Goal: Complete application form

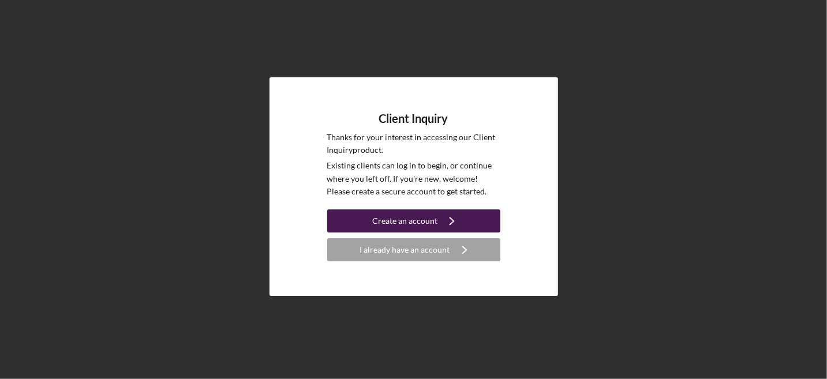
click at [430, 219] on div "Create an account" at bounding box center [404, 221] width 65 height 23
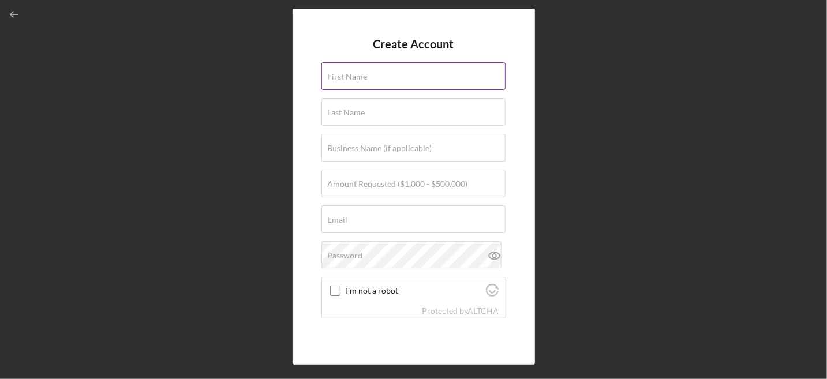
click at [378, 76] on input "First Name" at bounding box center [414, 76] width 184 height 28
click at [382, 74] on label "First Name" at bounding box center [417, 69] width 178 height 13
click at [382, 74] on input "First Name" at bounding box center [414, 76] width 184 height 28
type input "[PERSON_NAME]"
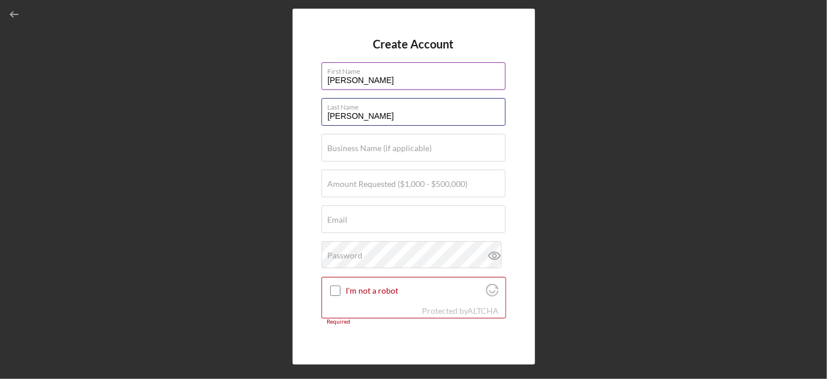
type input "[PERSON_NAME]"
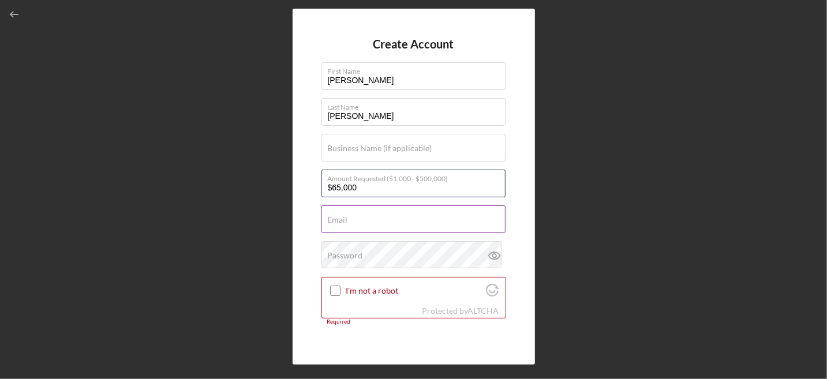
type input "$65,000"
click at [356, 211] on div "Email Required" at bounding box center [414, 220] width 185 height 29
type input "[EMAIL_ADDRESS][DOMAIN_NAME]"
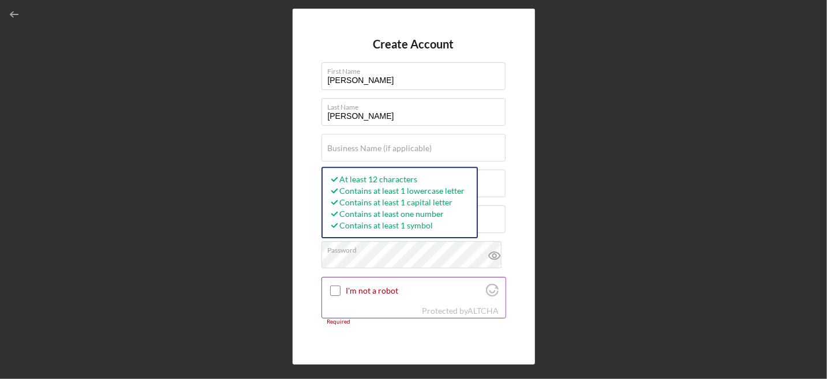
click at [336, 288] on input "I'm not a robot" at bounding box center [335, 291] width 10 height 10
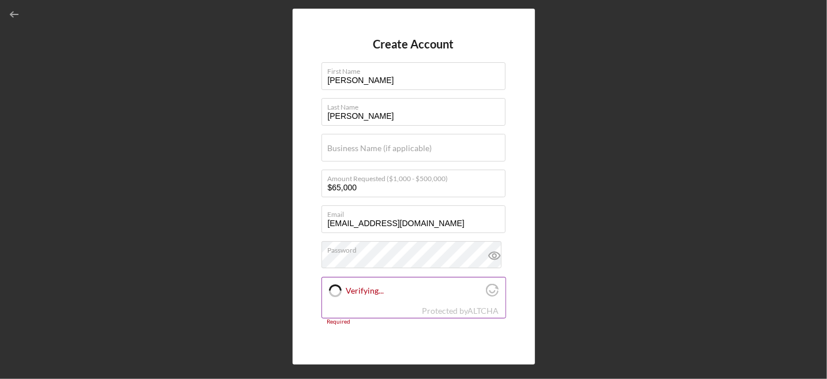
checkbox input "true"
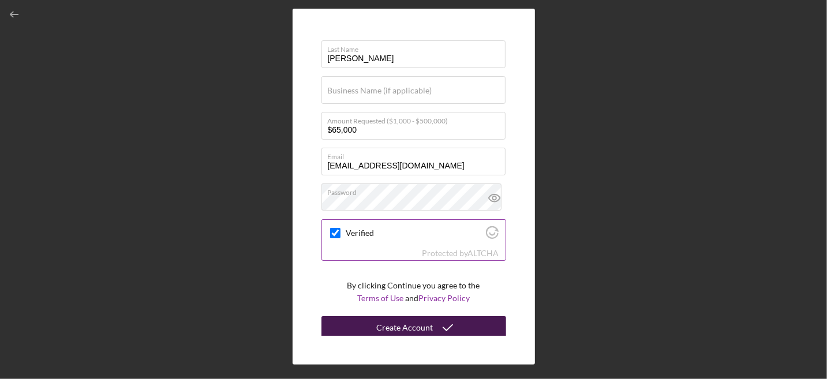
click at [417, 323] on div "Create Account" at bounding box center [405, 327] width 57 height 23
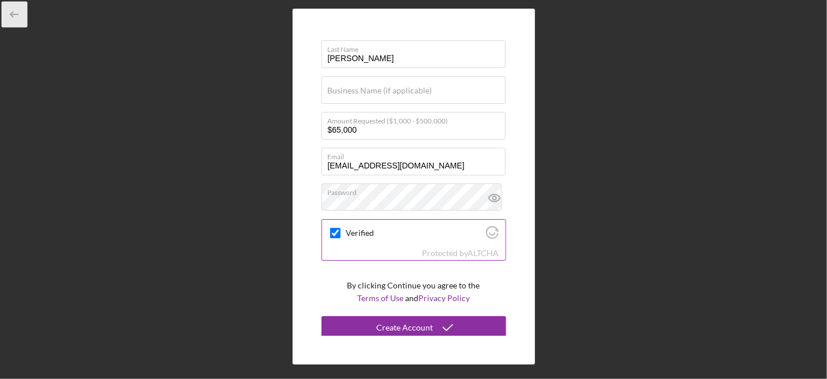
click at [20, 10] on icon "button" at bounding box center [15, 15] width 26 height 26
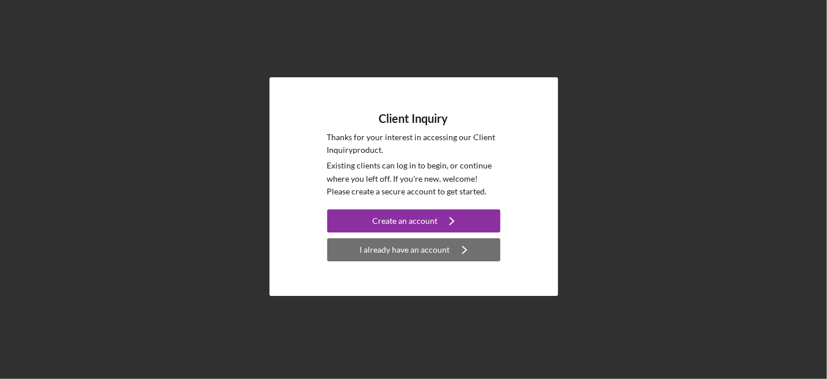
click at [438, 248] on div "I already have an account" at bounding box center [405, 249] width 90 height 23
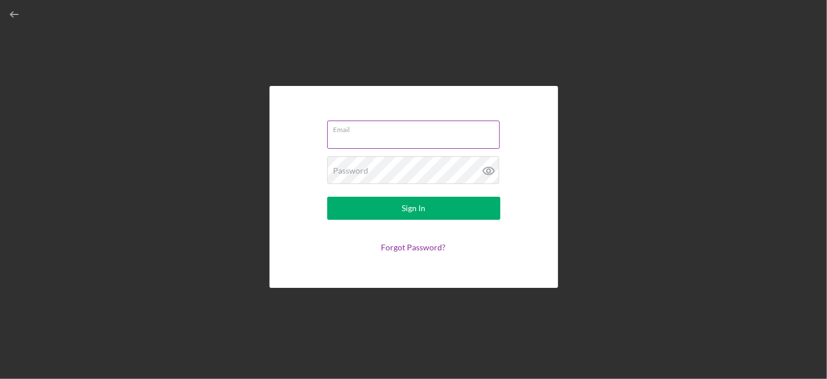
click at [382, 137] on input "Email" at bounding box center [413, 135] width 173 height 28
type input "[EMAIL_ADDRESS][DOMAIN_NAME]"
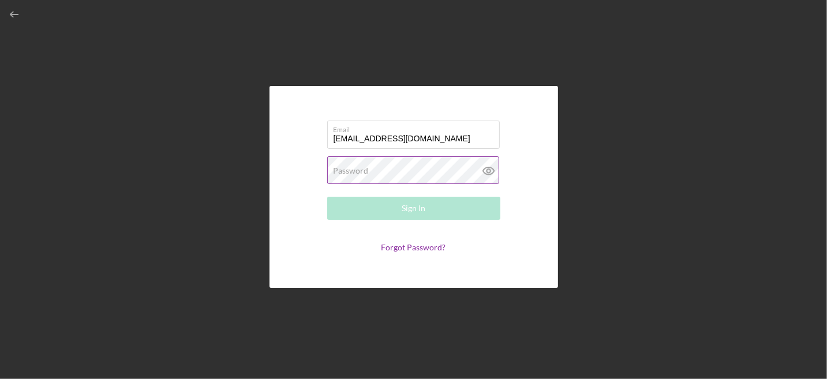
click at [367, 171] on label "Password" at bounding box center [351, 170] width 35 height 9
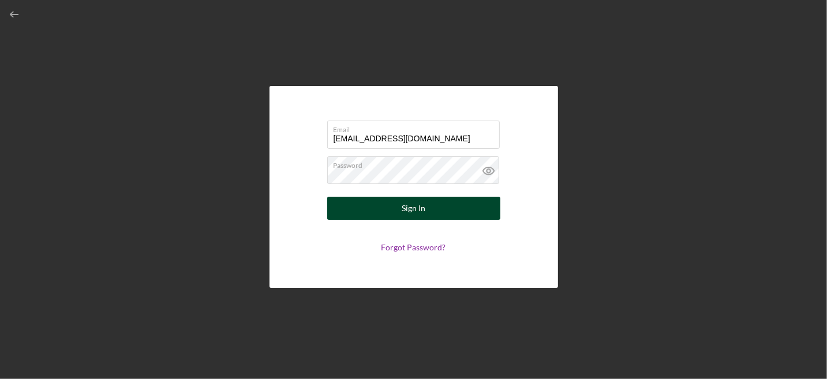
click at [371, 207] on button "Sign In" at bounding box center [413, 208] width 173 height 23
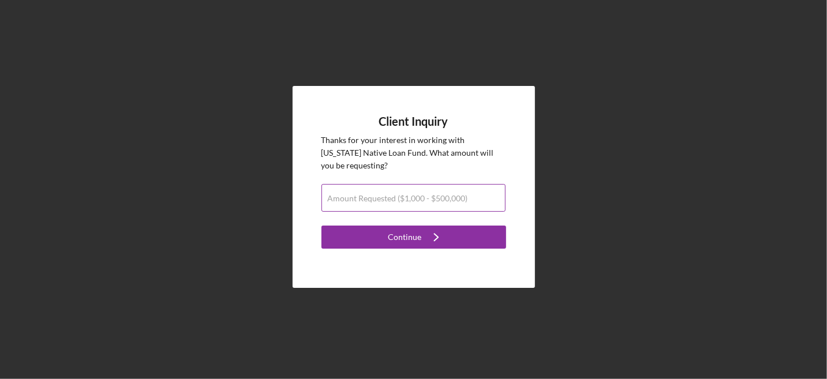
click at [371, 197] on label "Amount Requested ($1,000 - $500,000)" at bounding box center [398, 198] width 140 height 9
click at [371, 197] on input "Amount Requested ($1,000 - $500,000)" at bounding box center [414, 198] width 184 height 28
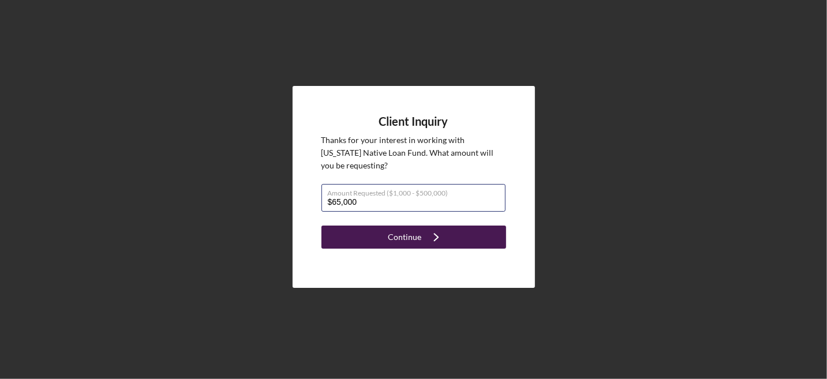
type input "$65,000"
click at [387, 235] on button "Continue Icon/Navigate" at bounding box center [414, 237] width 185 height 23
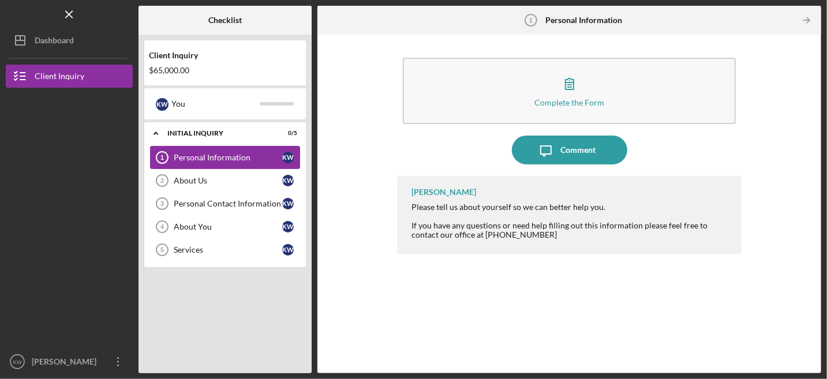
click at [245, 155] on div "Personal Information" at bounding box center [228, 157] width 109 height 9
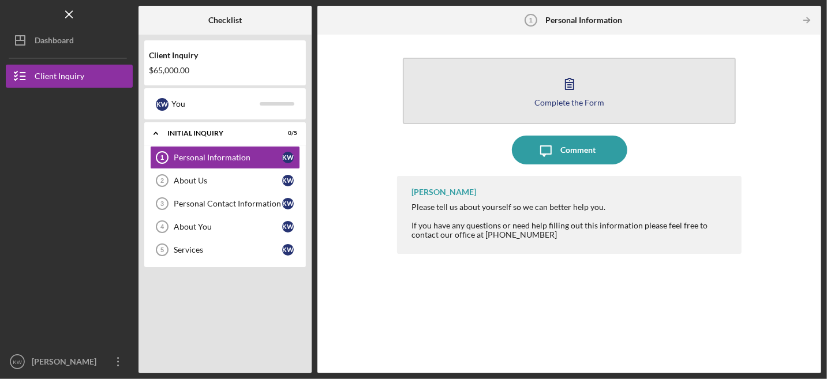
click at [588, 80] on button "Complete the Form Form" at bounding box center [569, 91] width 333 height 66
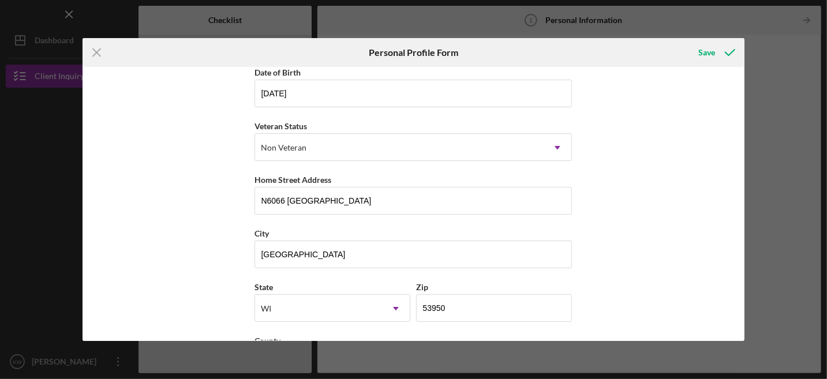
scroll to position [162, 0]
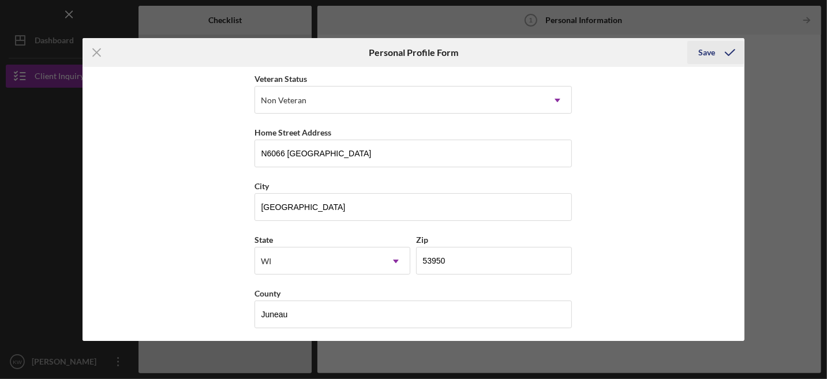
click at [706, 48] on div "Save" at bounding box center [707, 52] width 17 height 23
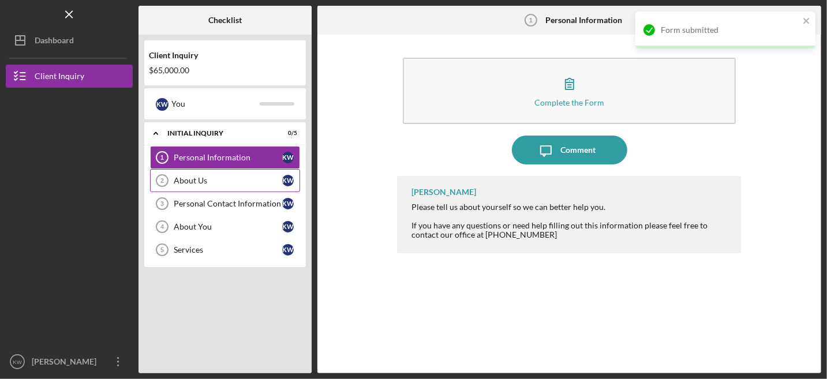
click at [204, 183] on div "About Us" at bounding box center [228, 180] width 109 height 9
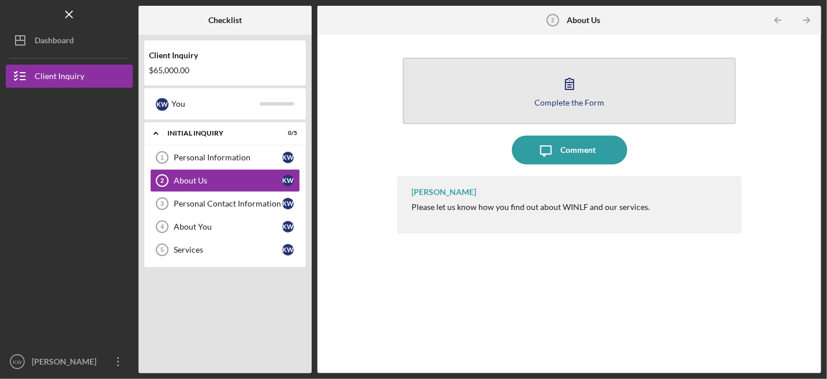
click at [577, 95] on icon "button" at bounding box center [569, 83] width 29 height 29
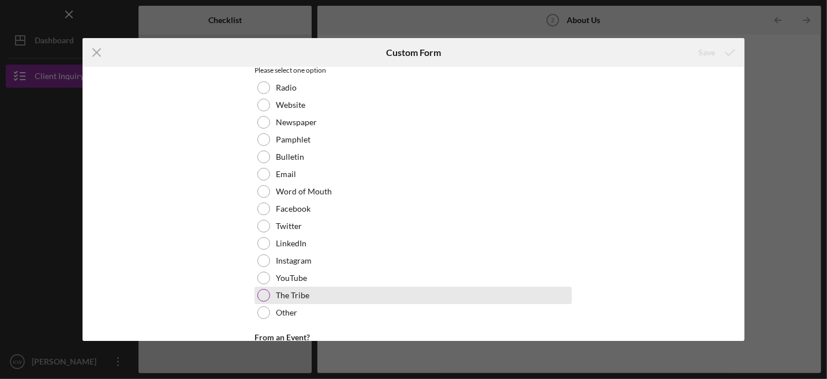
scroll to position [115, 0]
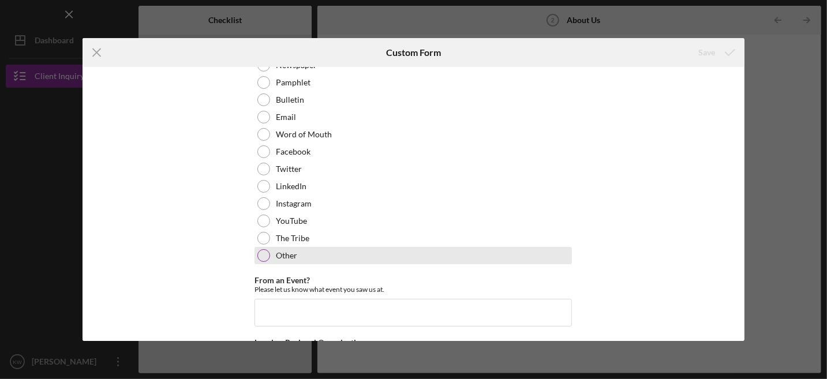
click at [264, 253] on div at bounding box center [264, 255] width 13 height 13
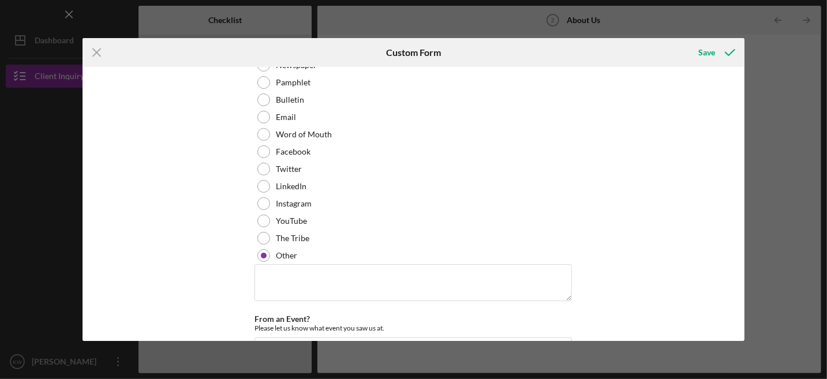
scroll to position [217, 0]
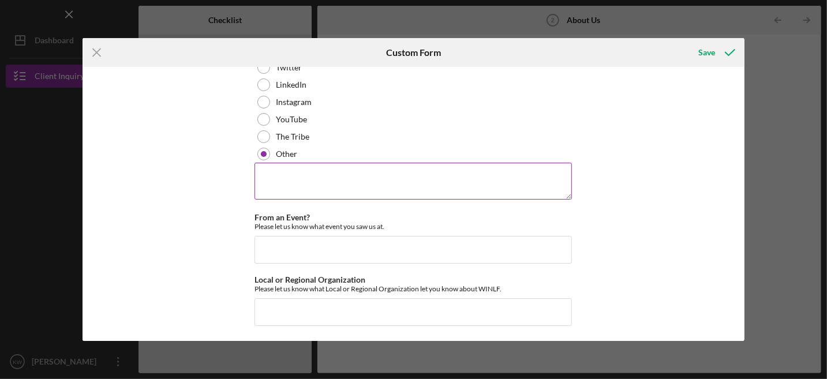
click at [281, 176] on textarea at bounding box center [414, 181] width 318 height 37
type textarea "Cedar Growth"
click at [712, 51] on div "Save" at bounding box center [707, 52] width 17 height 23
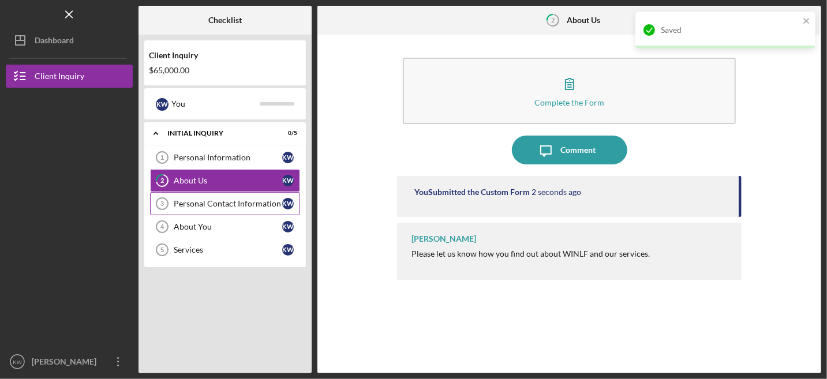
click at [230, 200] on div "Personal Contact Information" at bounding box center [228, 203] width 109 height 9
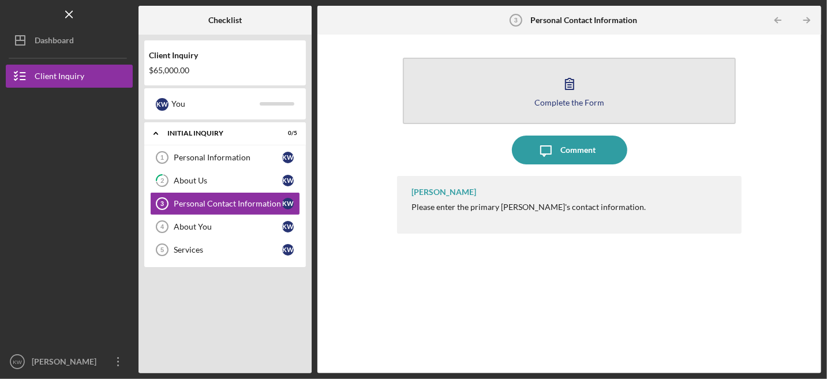
click at [562, 75] on icon "button" at bounding box center [569, 83] width 29 height 29
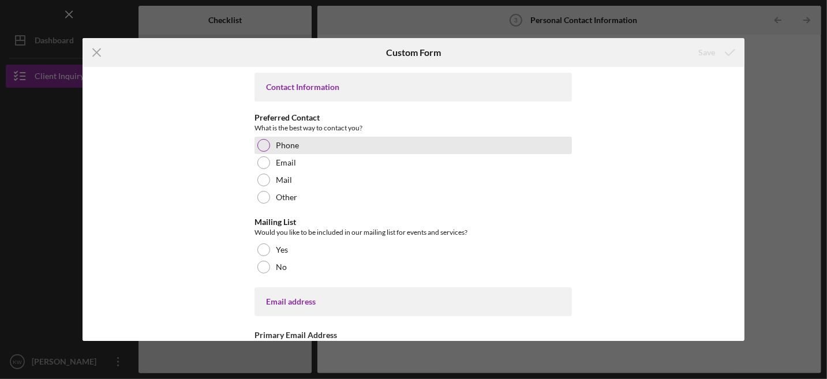
click at [262, 141] on div at bounding box center [264, 145] width 13 height 13
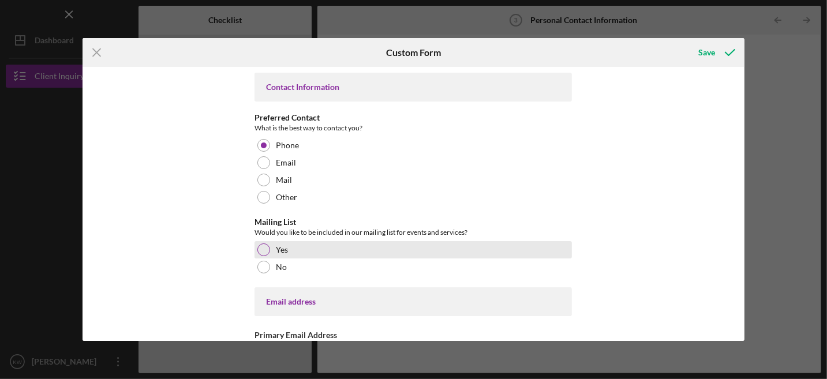
click at [264, 252] on div at bounding box center [264, 250] width 13 height 13
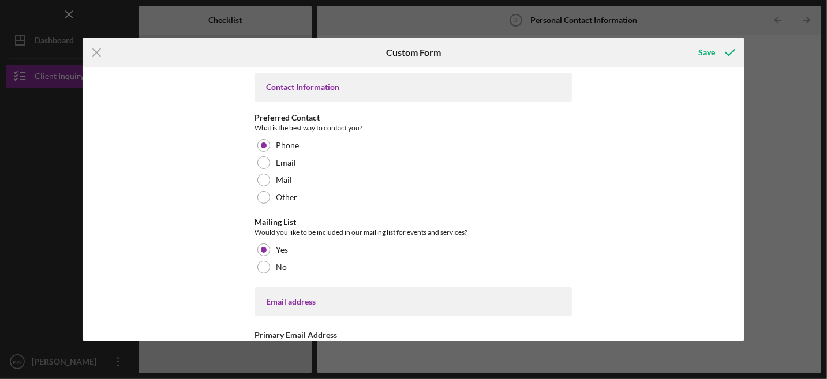
click at [335, 303] on div "Email address" at bounding box center [413, 301] width 294 height 9
click at [327, 301] on div "Email address" at bounding box center [413, 301] width 294 height 9
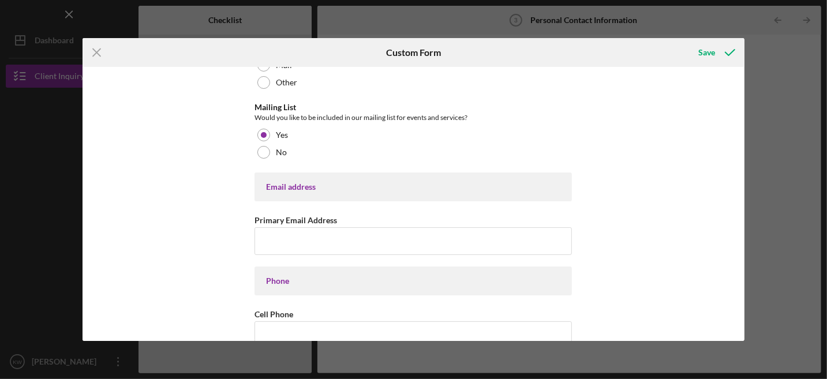
scroll to position [231, 0]
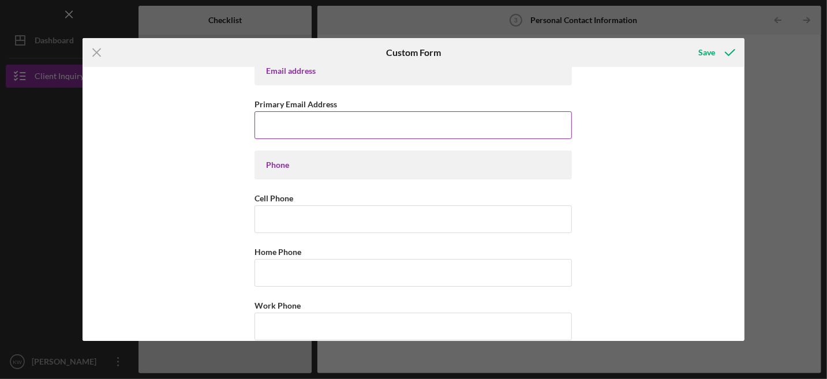
click at [314, 122] on input "Primary Email Address" at bounding box center [414, 125] width 318 height 28
type input "[EMAIL_ADDRESS][DOMAIN_NAME]"
type input "N6066 [GEOGRAPHIC_DATA]"
type input "[GEOGRAPHIC_DATA]"
type input "53,950"
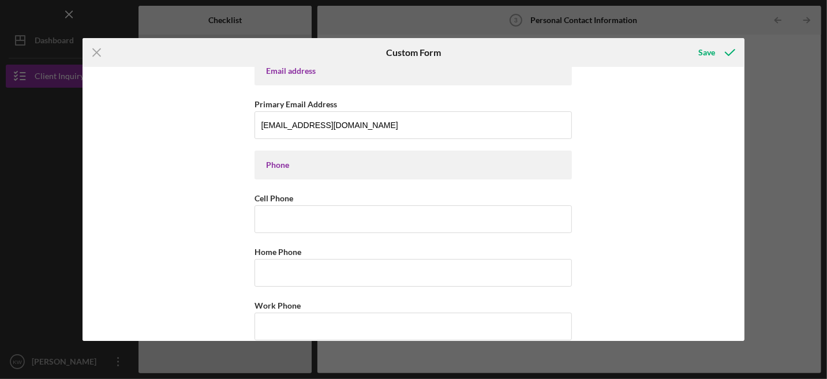
click at [324, 162] on div "Phone" at bounding box center [413, 165] width 294 height 9
click at [285, 219] on input "Cell Phone" at bounding box center [414, 220] width 318 height 28
type input "(6##) ###-####"
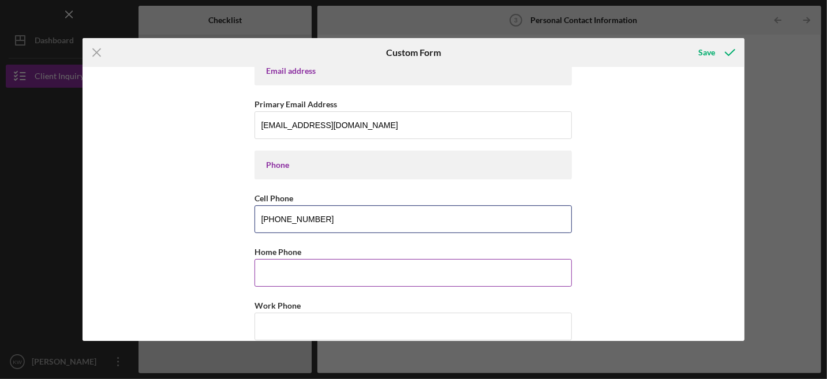
type input "[PHONE_NUMBER]"
click at [278, 266] on input "Home Phone" at bounding box center [414, 273] width 318 height 28
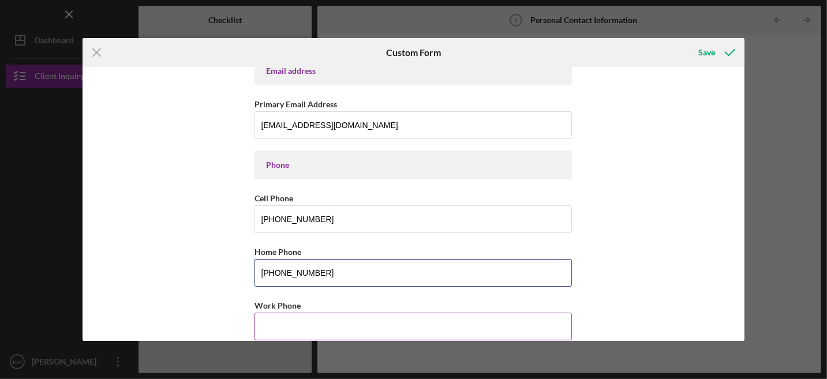
type input "[PHONE_NUMBER]"
click at [316, 316] on input "Work Phone" at bounding box center [414, 327] width 318 height 28
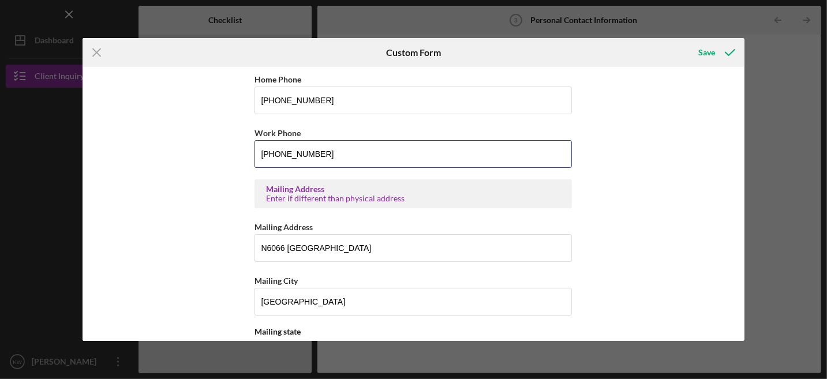
scroll to position [520, 0]
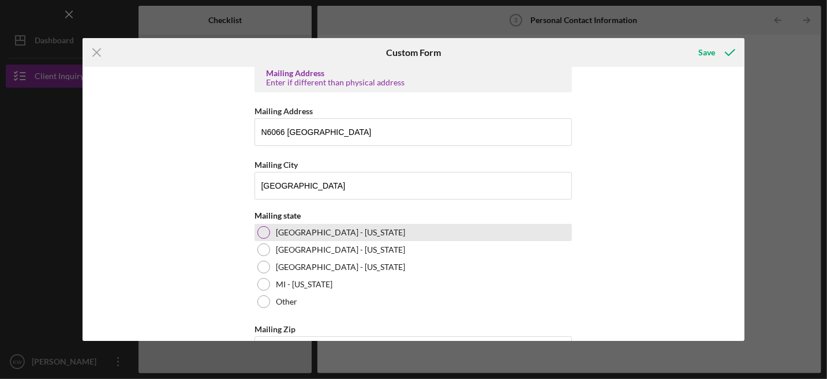
type input "[PHONE_NUMBER]"
click at [259, 230] on div at bounding box center [264, 232] width 13 height 13
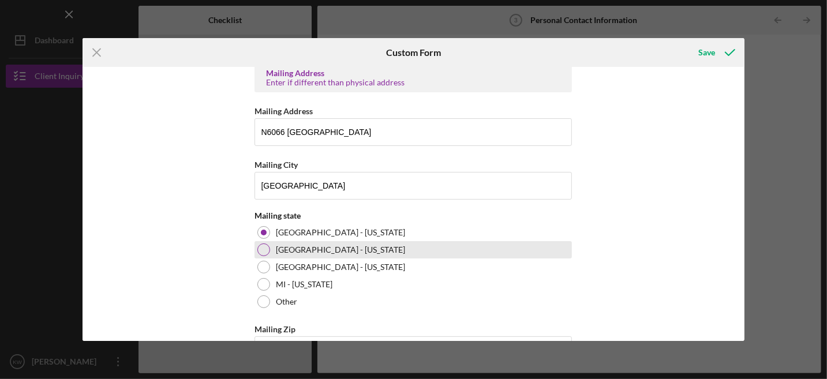
scroll to position [555, 0]
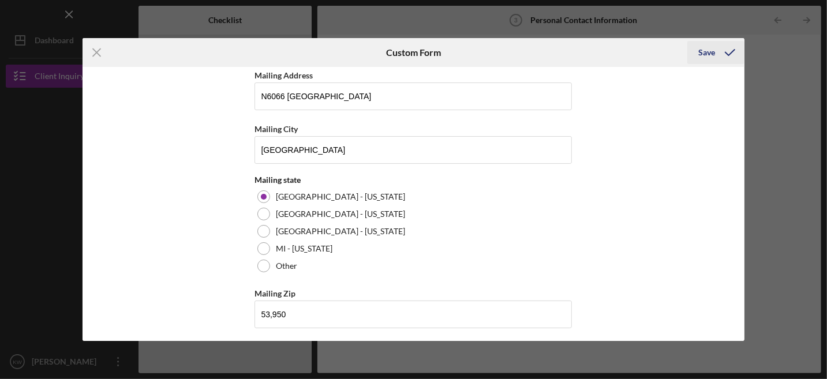
click at [711, 53] on div "Save" at bounding box center [707, 52] width 17 height 23
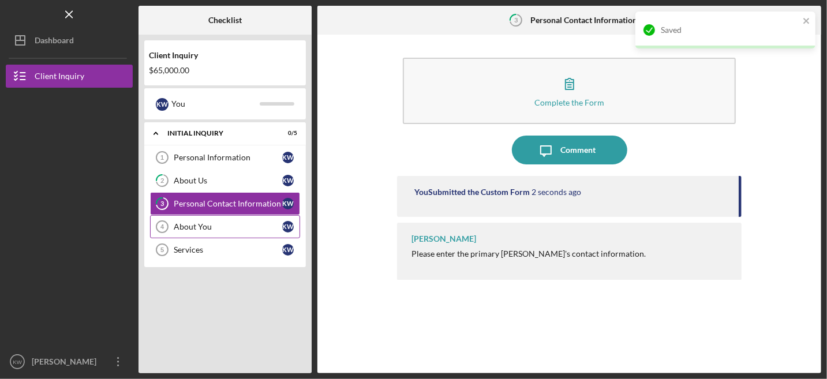
click at [189, 222] on div "About You" at bounding box center [228, 226] width 109 height 9
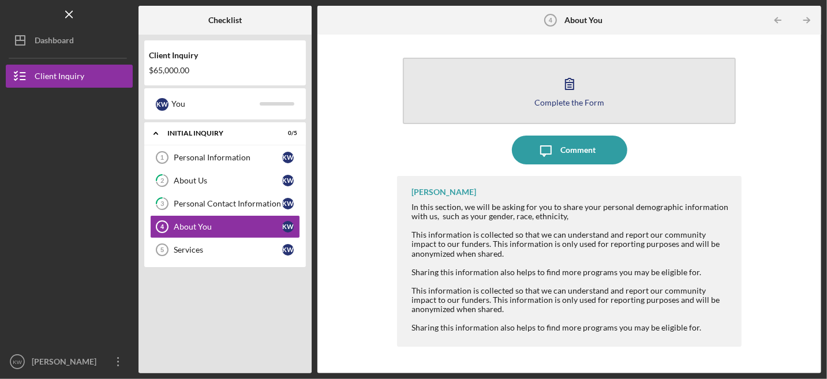
click at [552, 84] on button "Complete the Form Form" at bounding box center [569, 91] width 333 height 66
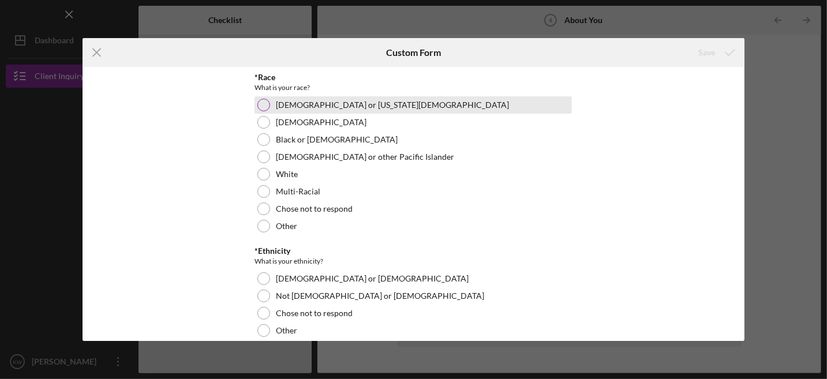
click at [261, 103] on div at bounding box center [264, 105] width 13 height 13
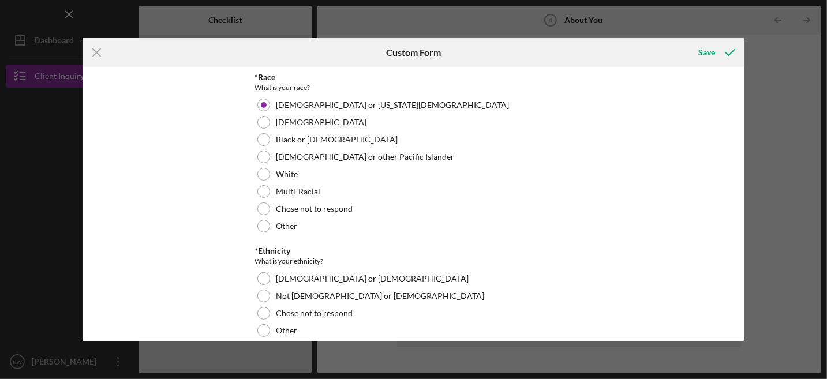
scroll to position [58, 0]
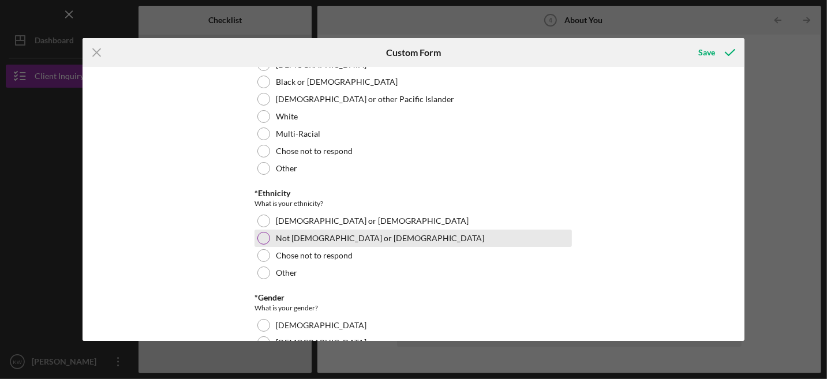
click at [261, 236] on div at bounding box center [264, 238] width 13 height 13
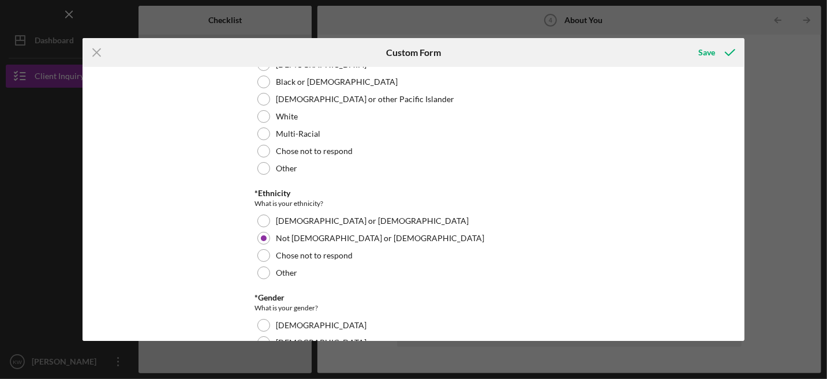
scroll to position [173, 0]
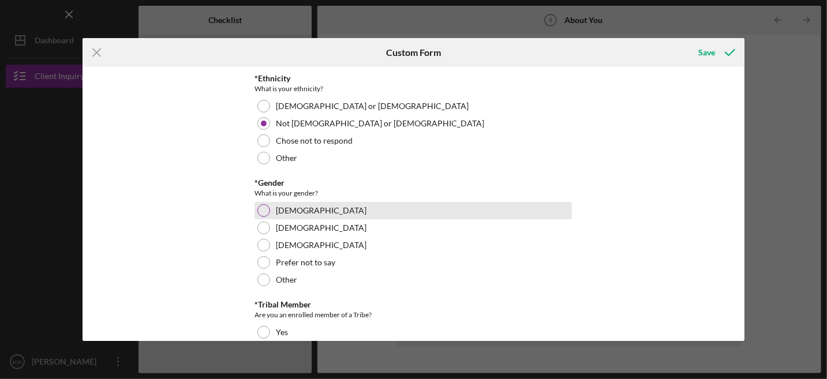
click at [262, 209] on div at bounding box center [264, 210] width 13 height 13
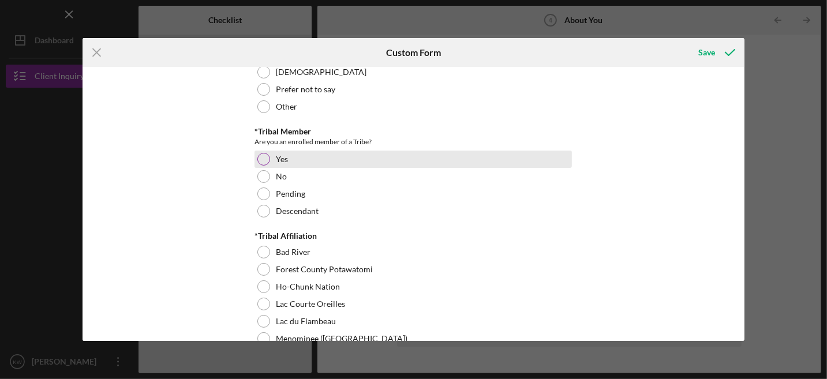
click at [264, 157] on div at bounding box center [264, 159] width 13 height 13
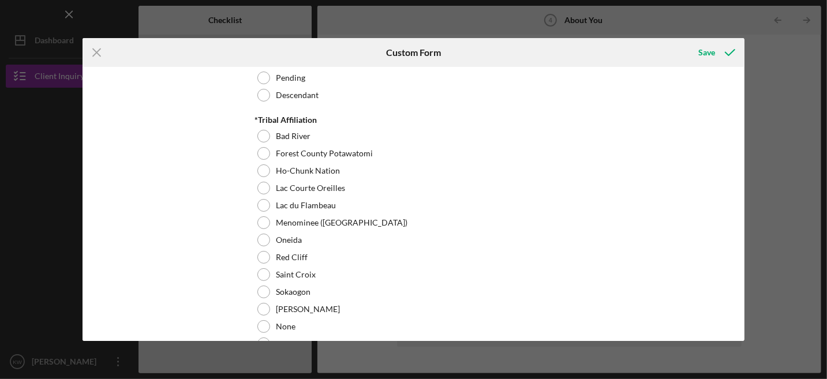
scroll to position [520, 0]
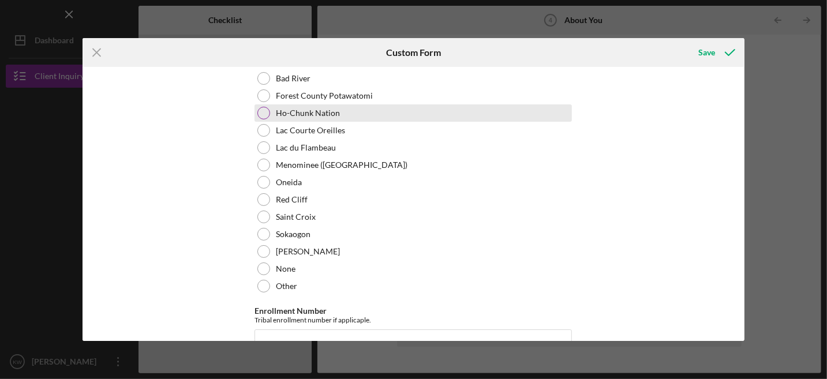
click at [265, 113] on div at bounding box center [264, 113] width 13 height 13
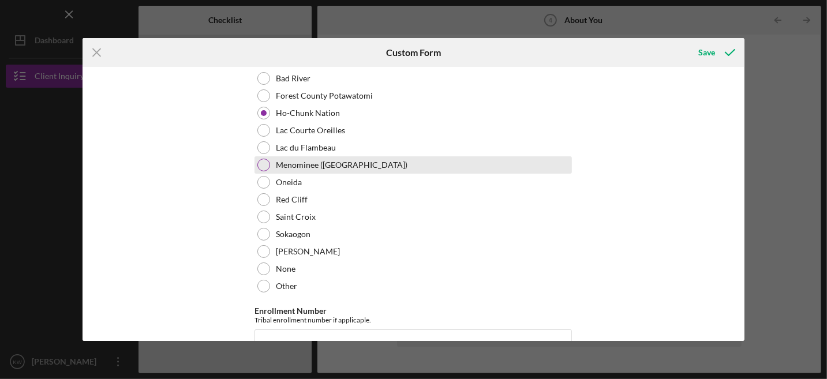
scroll to position [635, 0]
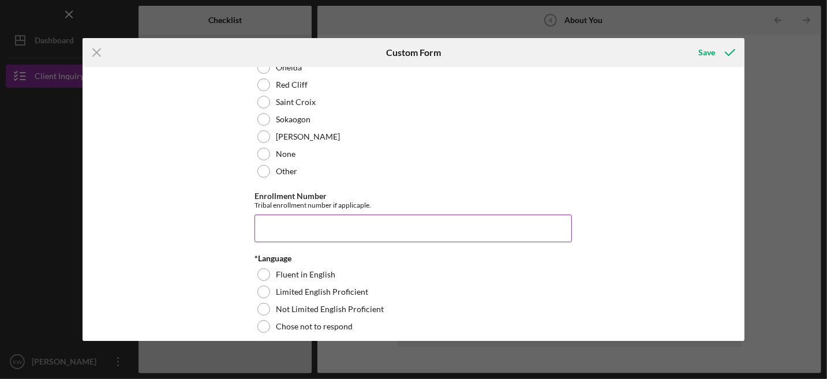
click at [333, 221] on input "Enrollment Number" at bounding box center [414, 229] width 318 height 28
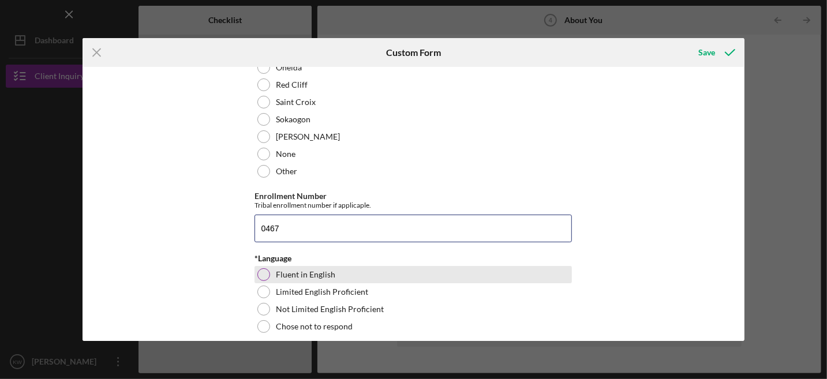
type input "0467"
click at [262, 274] on div at bounding box center [264, 274] width 13 height 13
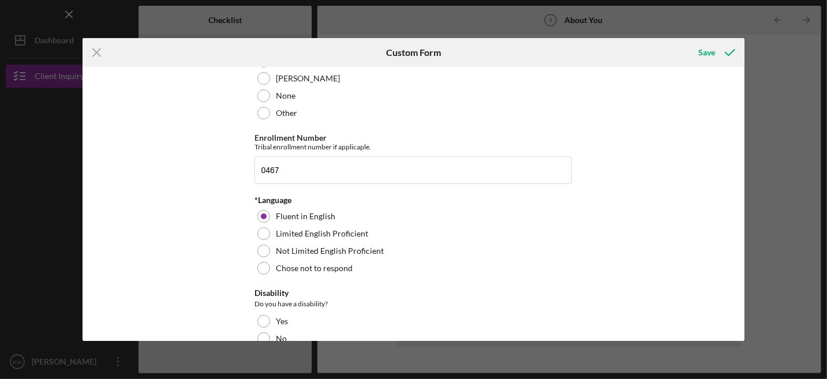
scroll to position [808, 0]
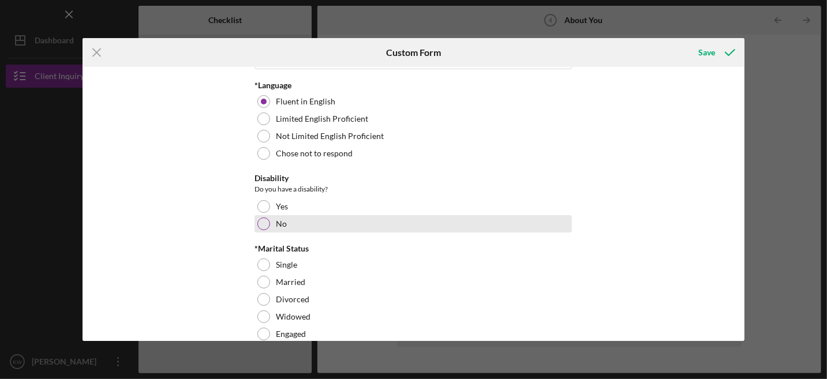
click at [262, 221] on div at bounding box center [264, 224] width 13 height 13
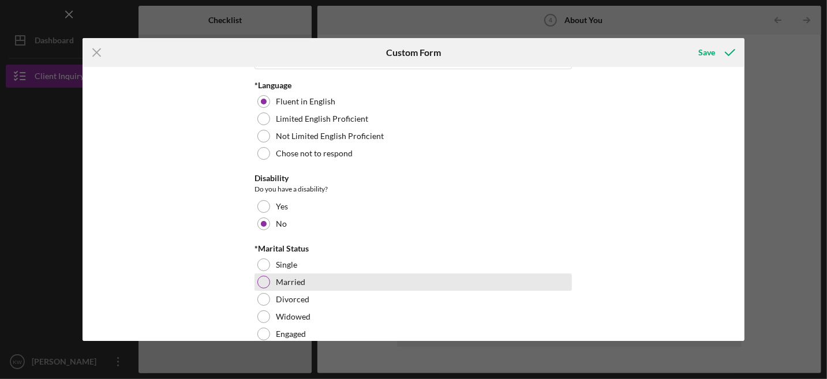
click at [263, 281] on div at bounding box center [264, 282] width 13 height 13
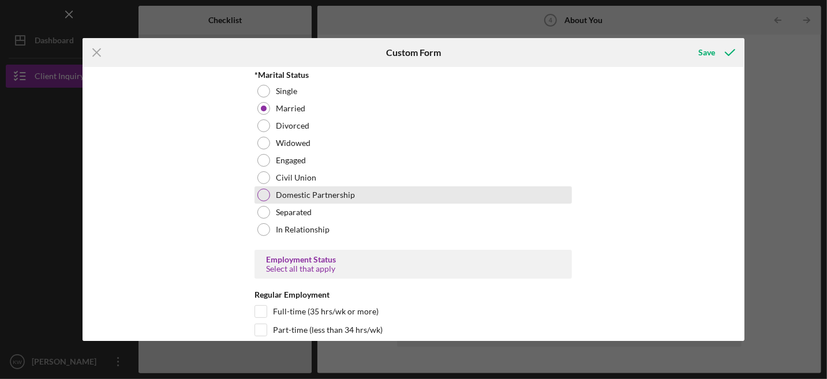
scroll to position [1039, 0]
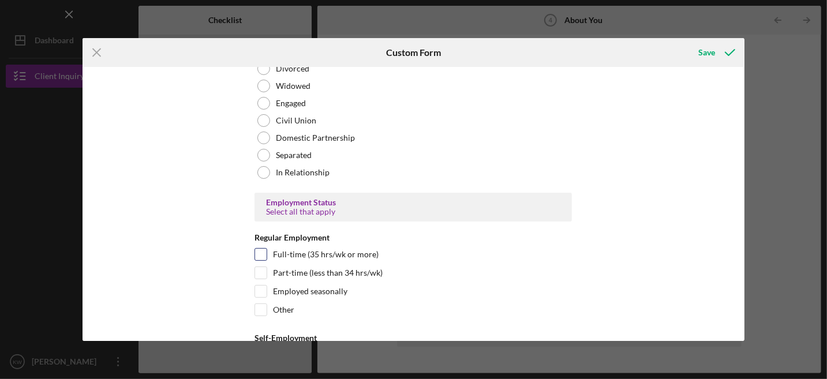
click at [260, 249] on input "Full-time (35 hrs/wk or more)" at bounding box center [261, 255] width 12 height 12
checkbox input "true"
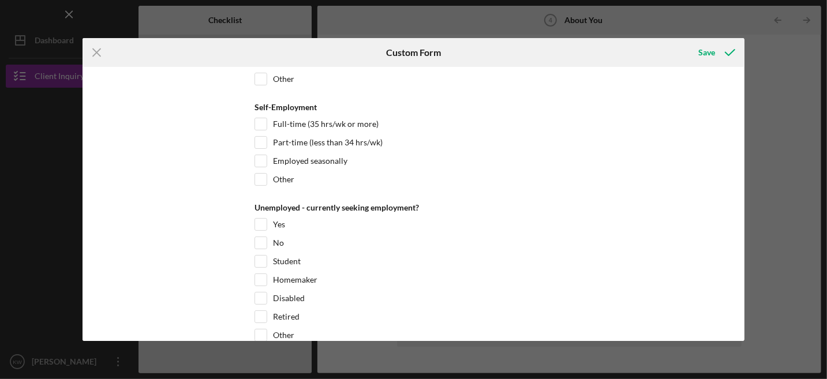
scroll to position [1443, 0]
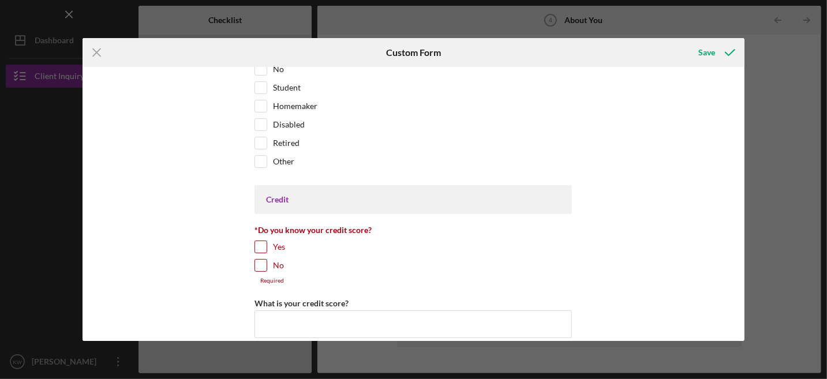
click at [260, 241] on input "Yes" at bounding box center [261, 247] width 12 height 12
checkbox input "true"
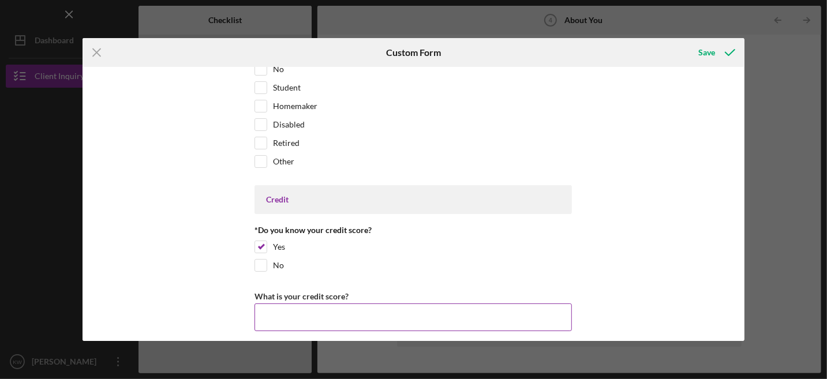
click at [279, 305] on input "What is your credit score?" at bounding box center [414, 318] width 318 height 28
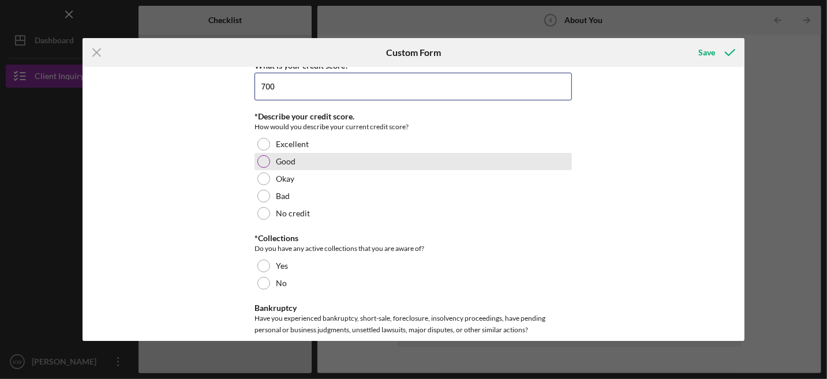
type input "700"
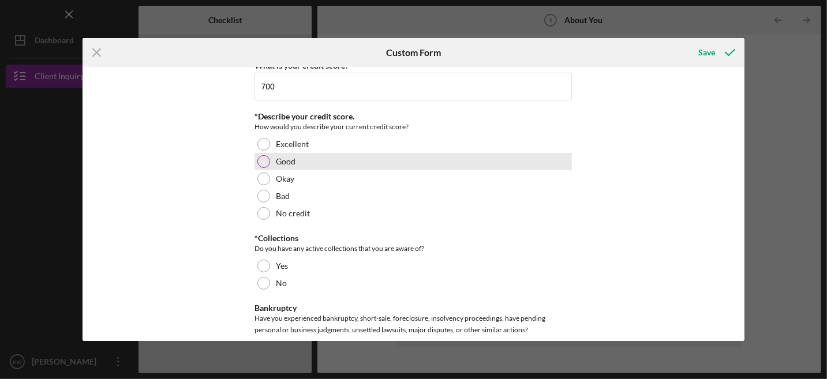
click at [262, 155] on div at bounding box center [264, 161] width 13 height 13
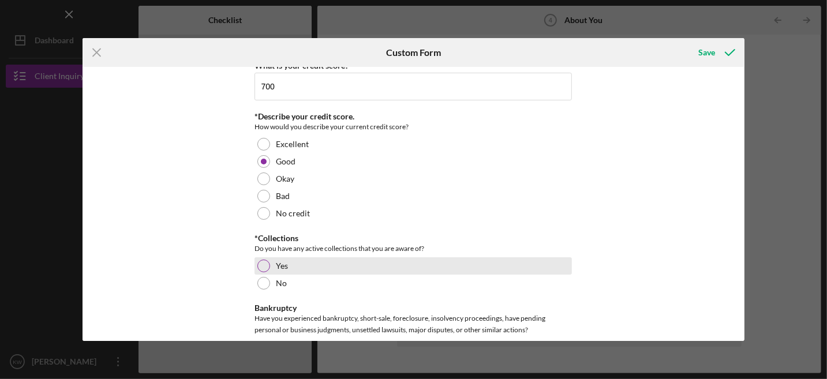
click at [264, 260] on div at bounding box center [264, 266] width 13 height 13
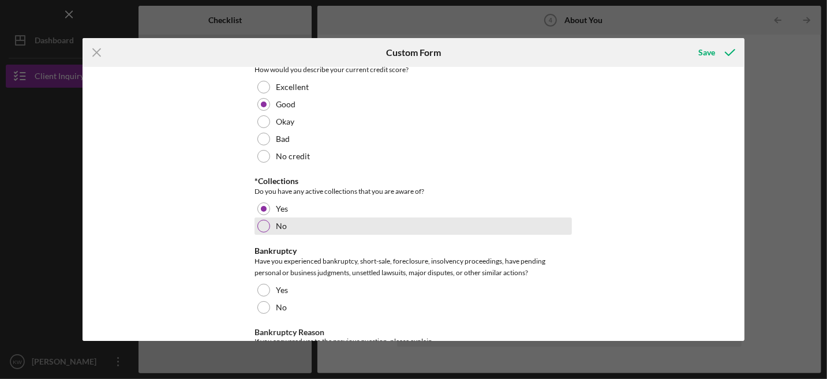
scroll to position [1789, 0]
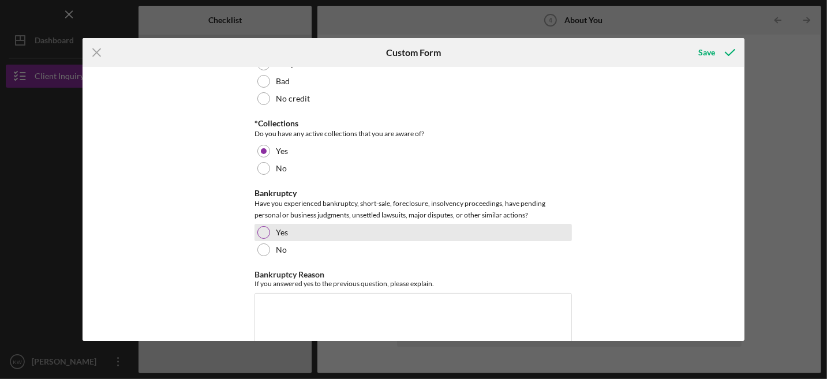
click at [262, 226] on div at bounding box center [264, 232] width 13 height 13
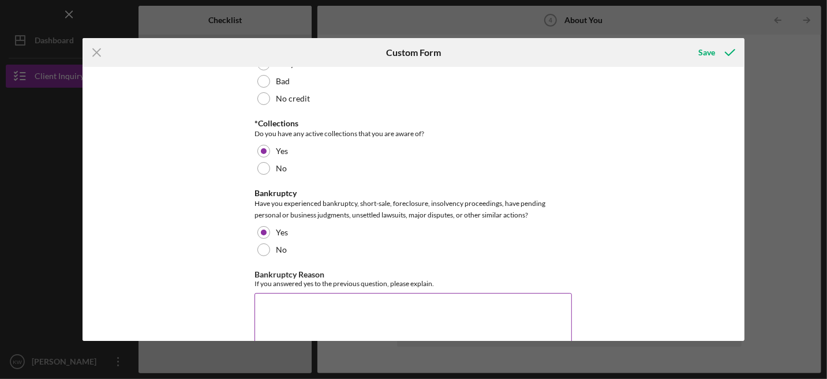
click at [286, 293] on textarea "Bankruptcy Reason" at bounding box center [414, 320] width 318 height 55
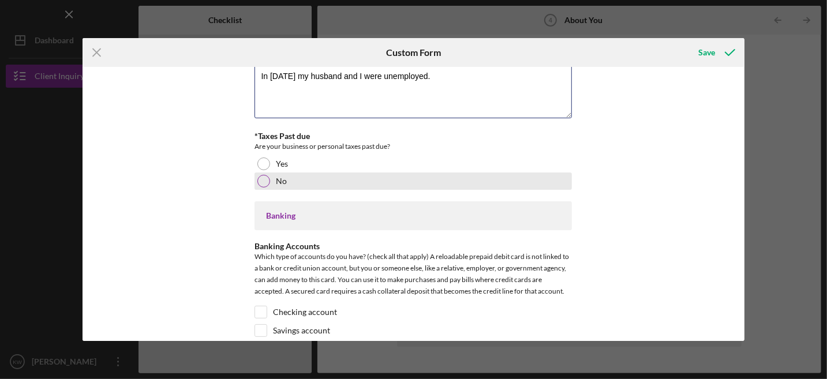
type textarea "In [DATE] my husband and I were unemployed."
click at [262, 175] on div at bounding box center [264, 181] width 13 height 13
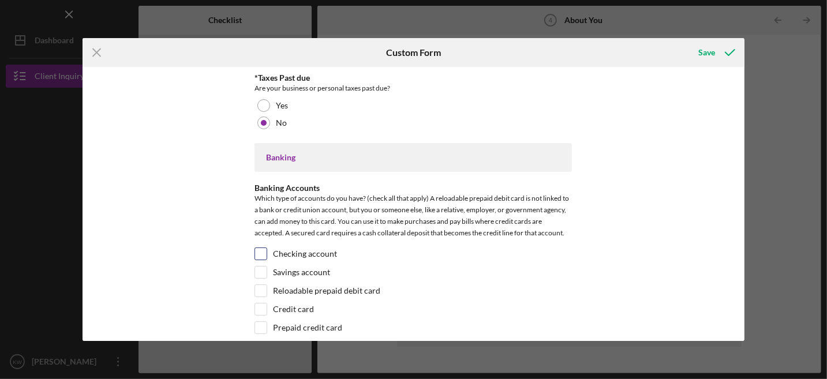
click at [255, 248] on input "Checking account" at bounding box center [261, 254] width 12 height 12
checkbox input "true"
click at [259, 267] on input "Savings account" at bounding box center [261, 273] width 12 height 12
checkbox input "true"
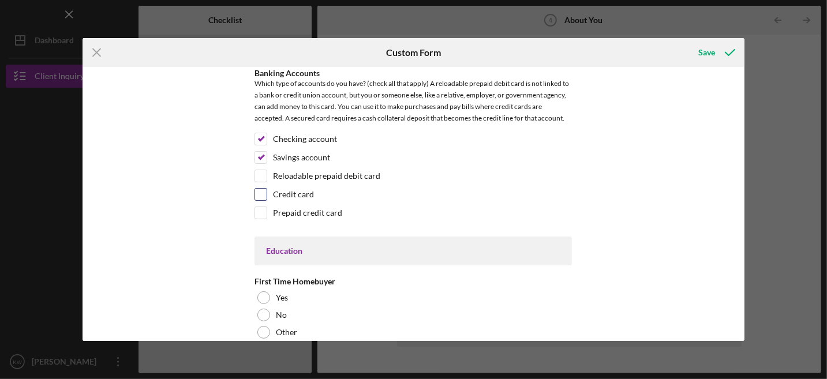
click at [264, 189] on input "Credit card" at bounding box center [261, 195] width 12 height 12
checkbox input "true"
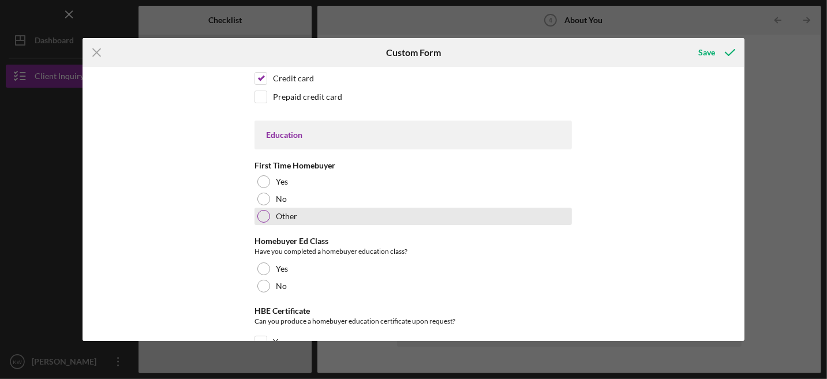
click at [262, 210] on div at bounding box center [264, 216] width 13 height 13
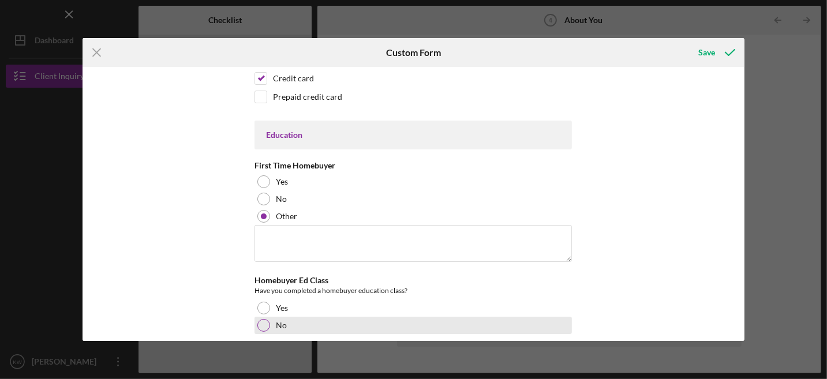
click at [265, 319] on div at bounding box center [264, 325] width 13 height 13
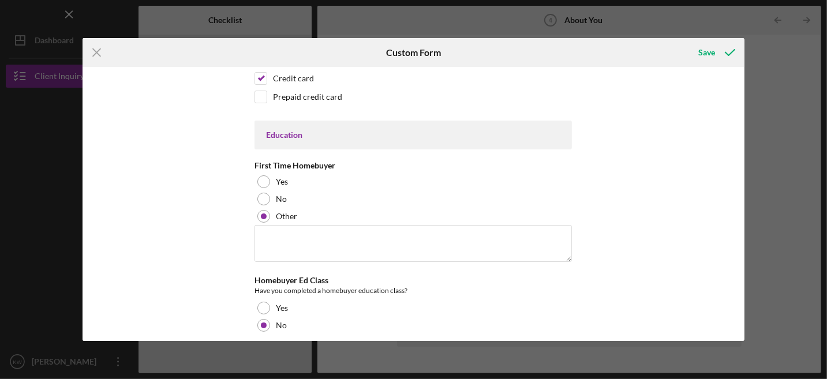
scroll to position [2424, 0]
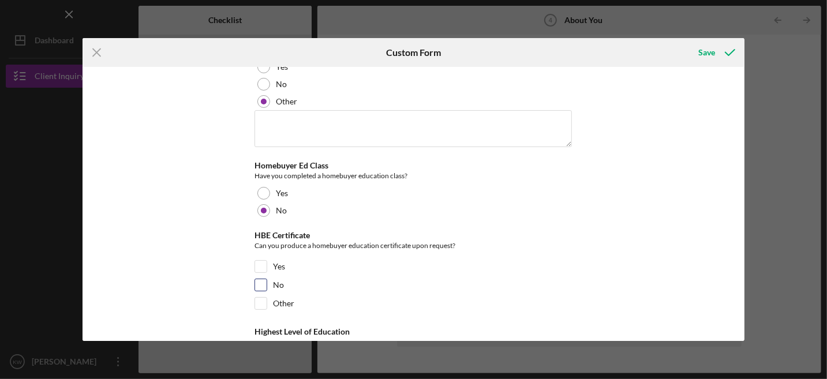
click at [261, 279] on input "No" at bounding box center [261, 285] width 12 height 12
checkbox input "true"
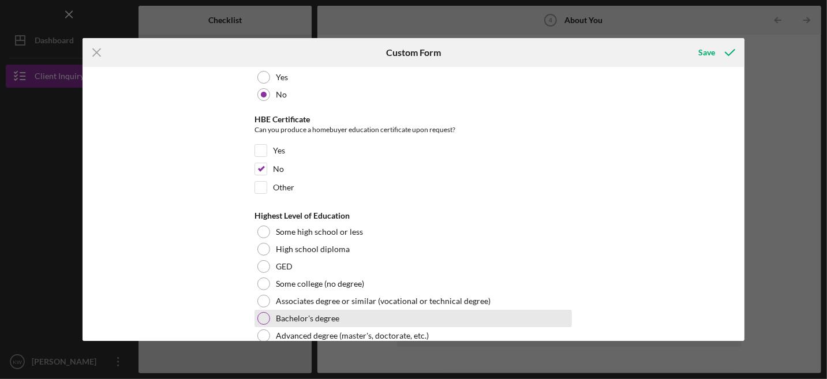
click at [264, 312] on div at bounding box center [264, 318] width 13 height 13
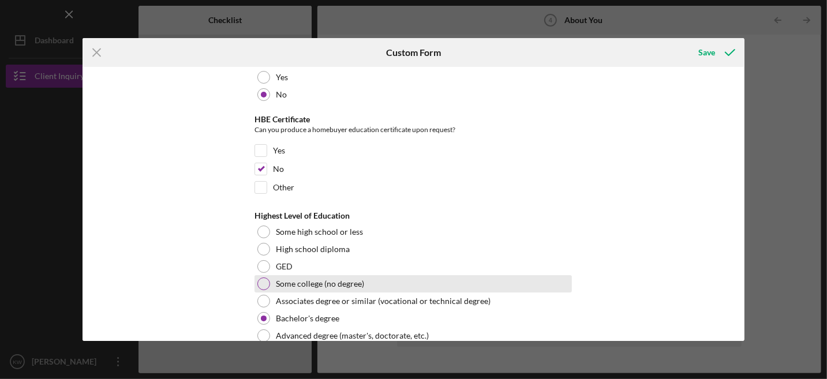
scroll to position [2545, 0]
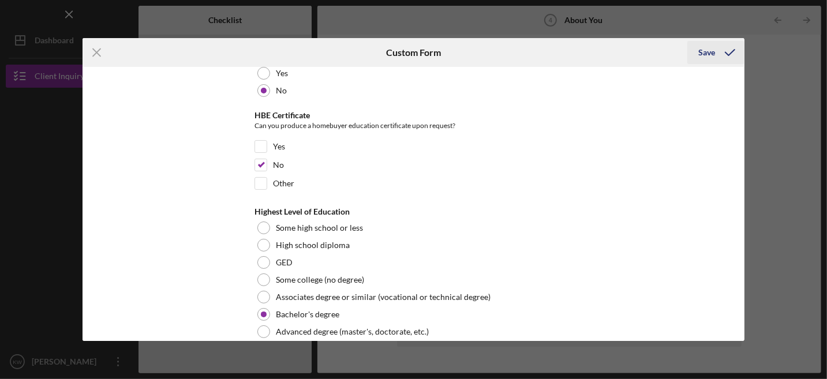
click at [708, 51] on div "Save" at bounding box center [707, 52] width 17 height 23
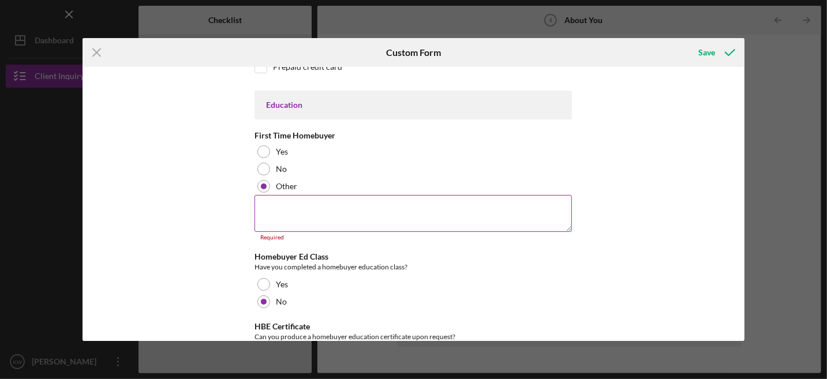
scroll to position [2281, 0]
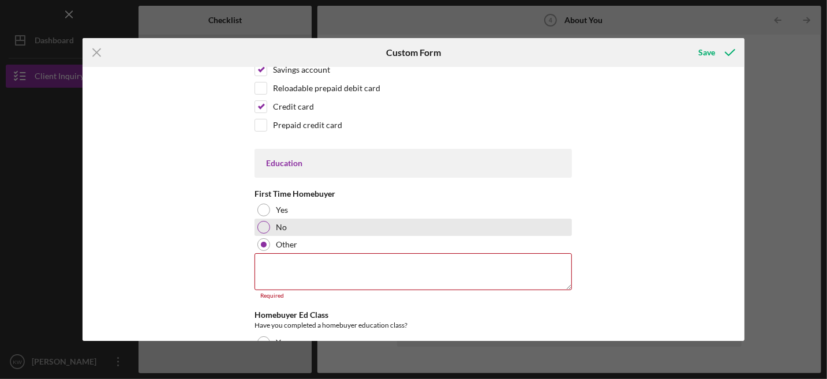
click at [267, 221] on div at bounding box center [264, 227] width 13 height 13
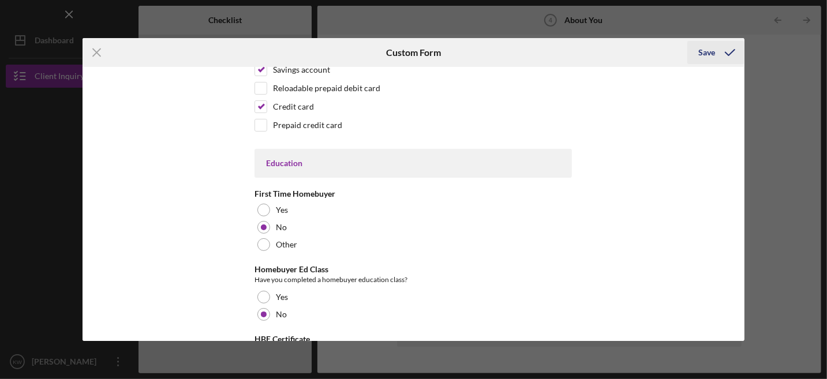
click at [705, 54] on div "Save" at bounding box center [707, 52] width 17 height 23
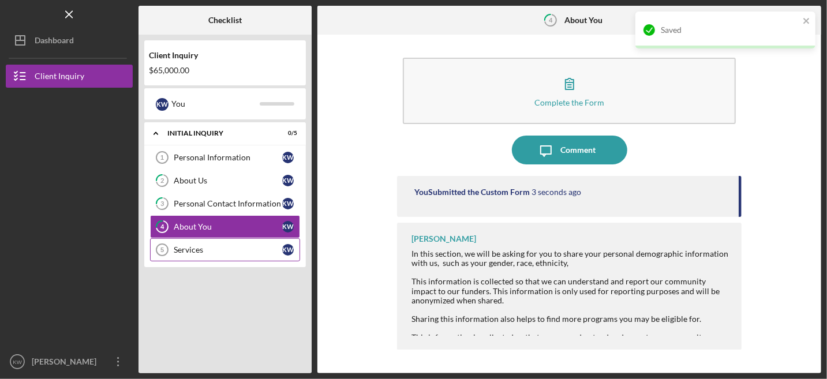
click at [189, 245] on div "Services" at bounding box center [228, 249] width 109 height 9
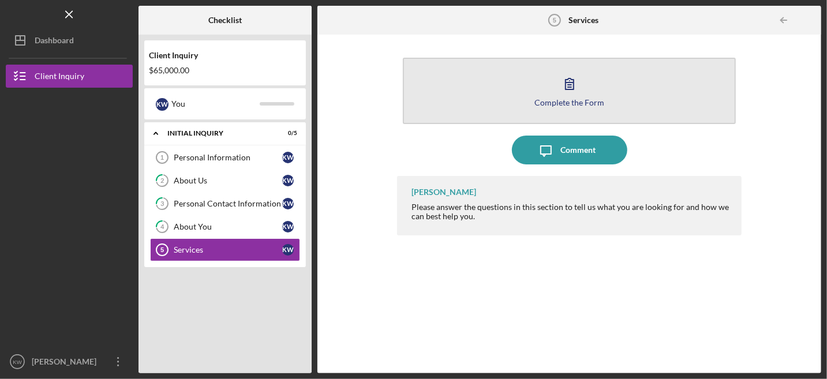
click at [541, 99] on div "Complete the Form" at bounding box center [570, 102] width 70 height 9
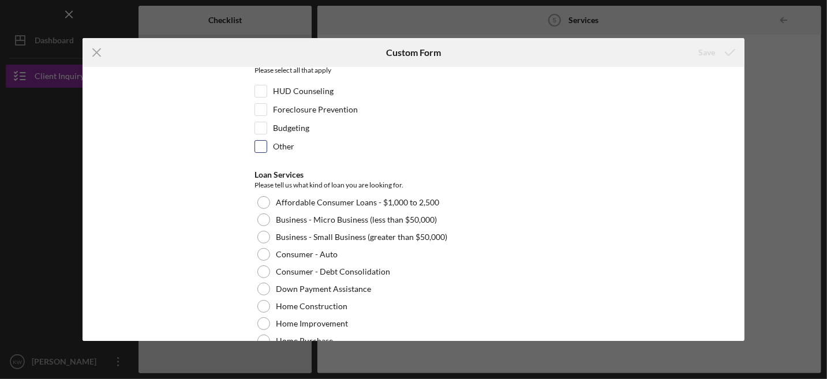
scroll to position [173, 0]
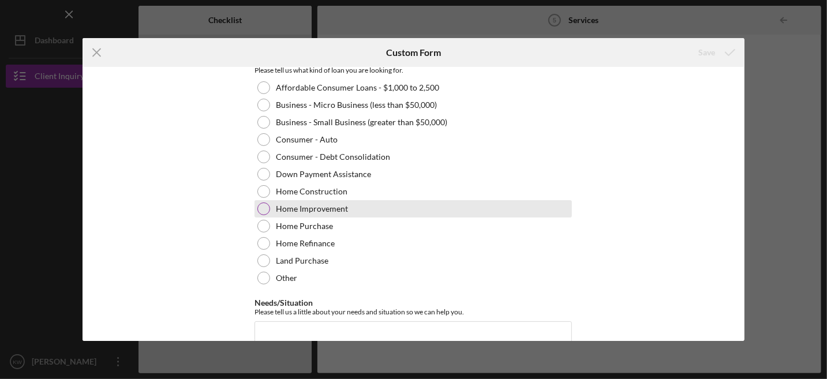
click at [262, 206] on div at bounding box center [264, 209] width 13 height 13
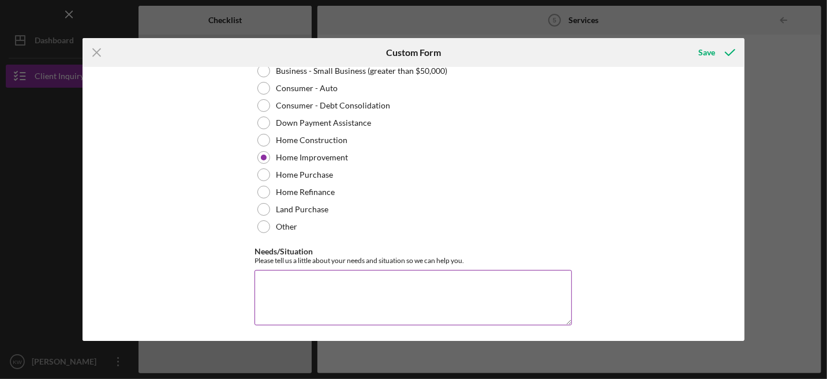
click at [277, 278] on textarea "Needs/Situation" at bounding box center [414, 297] width 318 height 55
type textarea "We need a new roof, windows and a furnace."
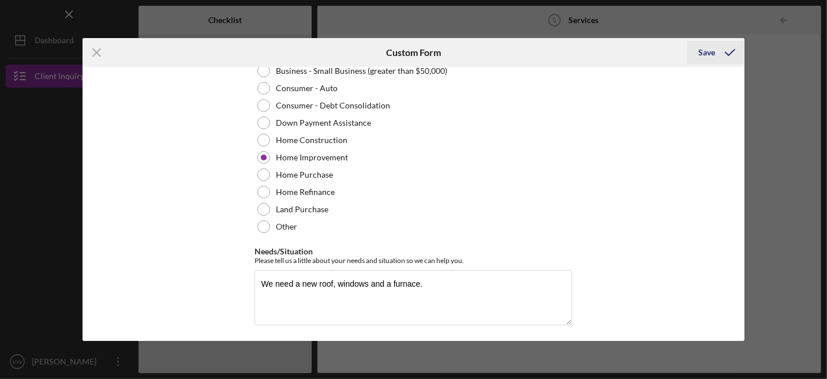
click at [708, 54] on div "Save" at bounding box center [707, 52] width 17 height 23
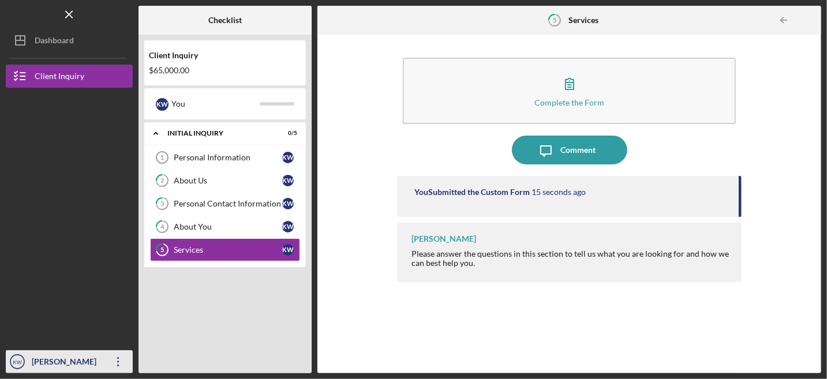
click at [87, 357] on div "[PERSON_NAME]" at bounding box center [66, 363] width 75 height 26
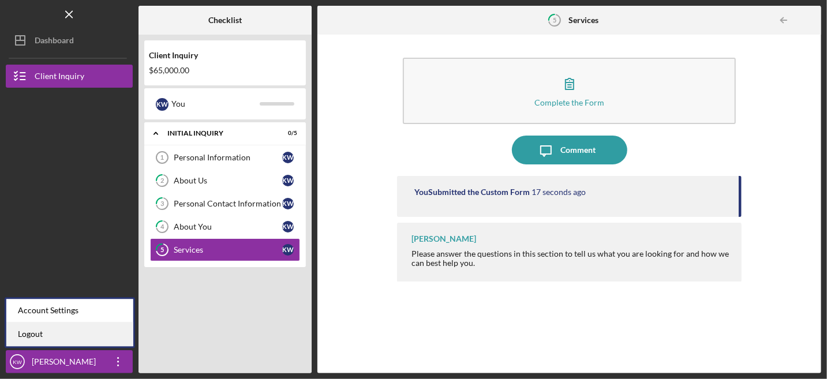
click at [25, 335] on link "Logout" at bounding box center [69, 335] width 127 height 24
